Goal: Task Accomplishment & Management: Manage account settings

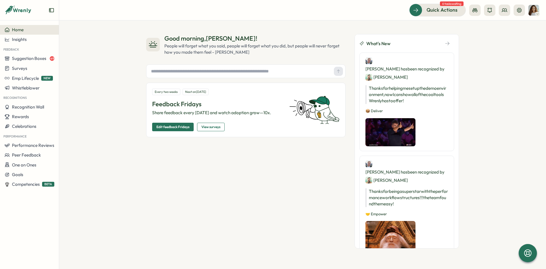
click at [43, 32] on div "Home" at bounding box center [30, 29] width 50 height 5
click at [485, 12] on icon at bounding box center [519, 10] width 6 height 6
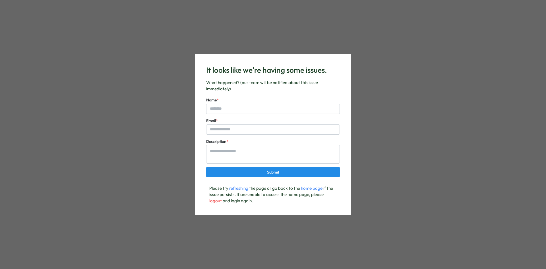
click at [156, 48] on div "It looks like we're having some issues. What happened? (our team will be notifi…" at bounding box center [273, 134] width 546 height 269
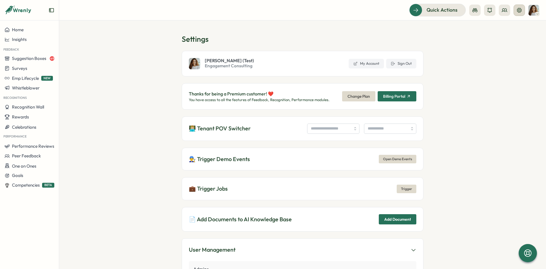
click at [518, 14] on button at bounding box center [519, 10] width 11 height 11
click at [284, 36] on h1 "Settings" at bounding box center [303, 39] width 242 height 10
